Goal: Information Seeking & Learning: Learn about a topic

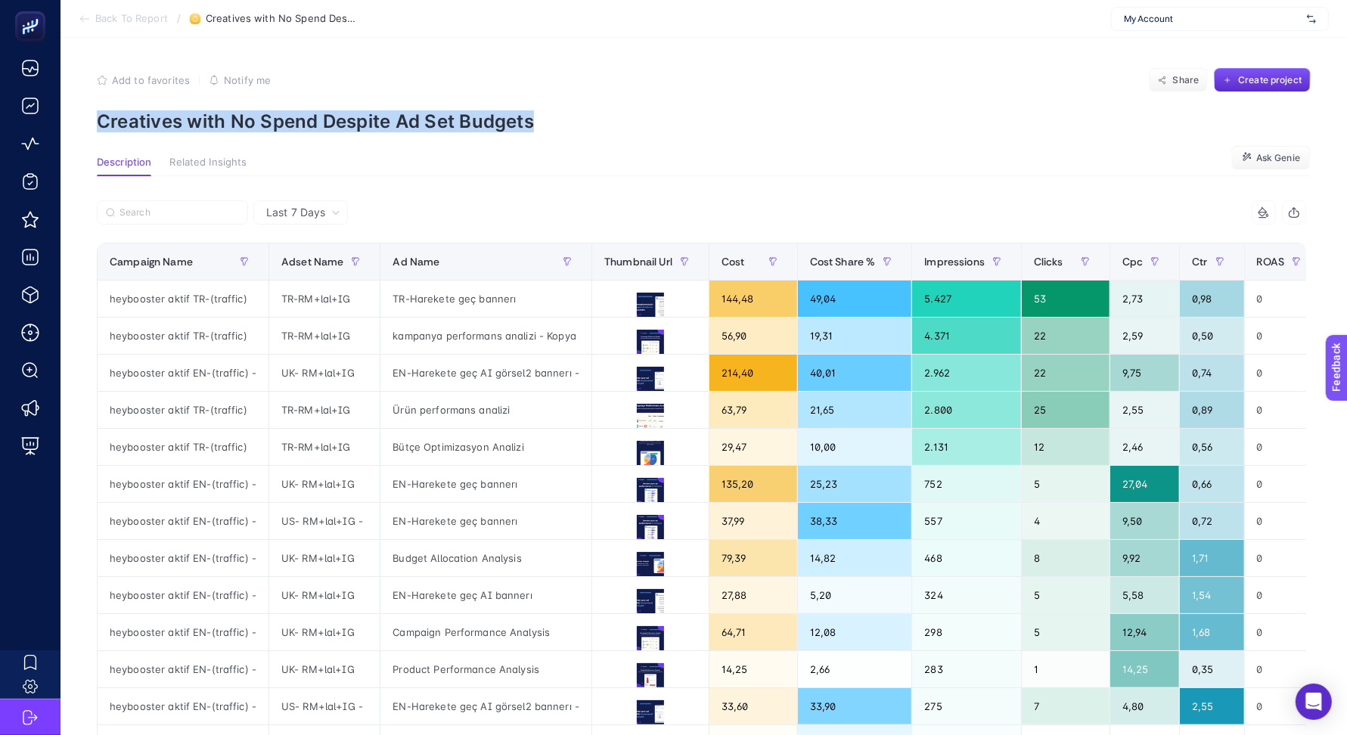
drag, startPoint x: 574, startPoint y: 127, endPoint x: 101, endPoint y: 119, distance: 472.7
click at [100, 119] on p "Creatives with No Spend Despite Ad Set Budgets" at bounding box center [704, 121] width 1214 height 22
click at [90, 89] on div at bounding box center [90, 89] width 0 height 0
click at [679, 110] on p "Creatives with No Spend Despite Ad Set Budgets" at bounding box center [704, 121] width 1214 height 22
